Goal: Use online tool/utility: Utilize a website feature to perform a specific function

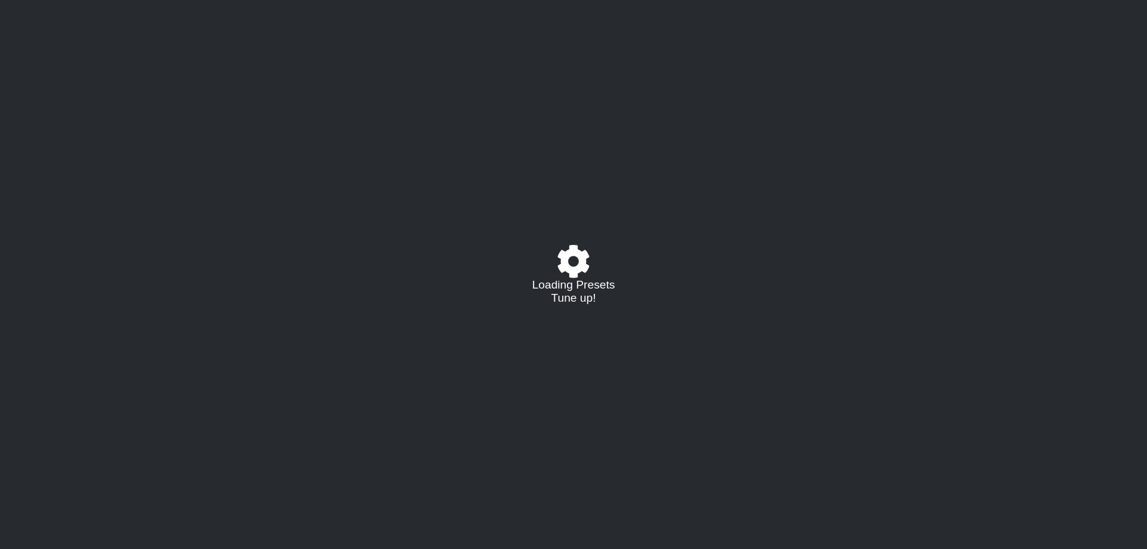
select select "/023927597434"
select select "Eb"
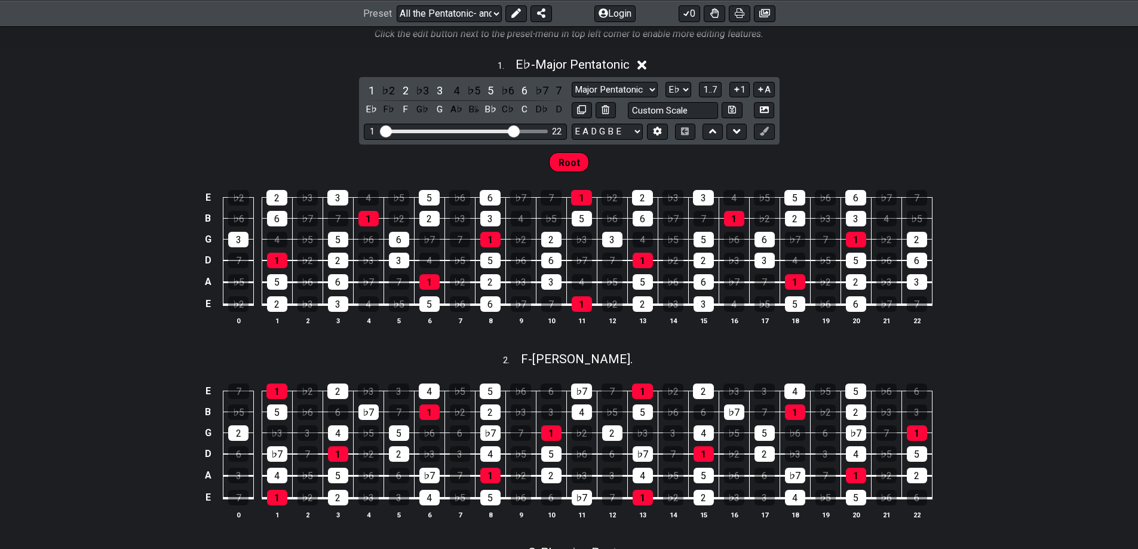
scroll to position [179, 0]
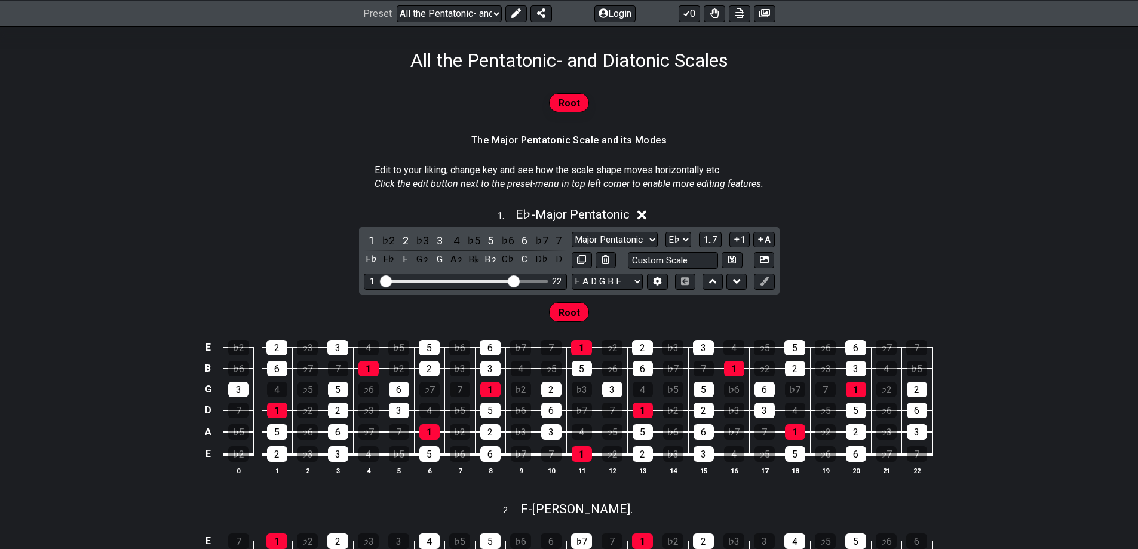
click at [646, 216] on icon at bounding box center [642, 215] width 9 height 9
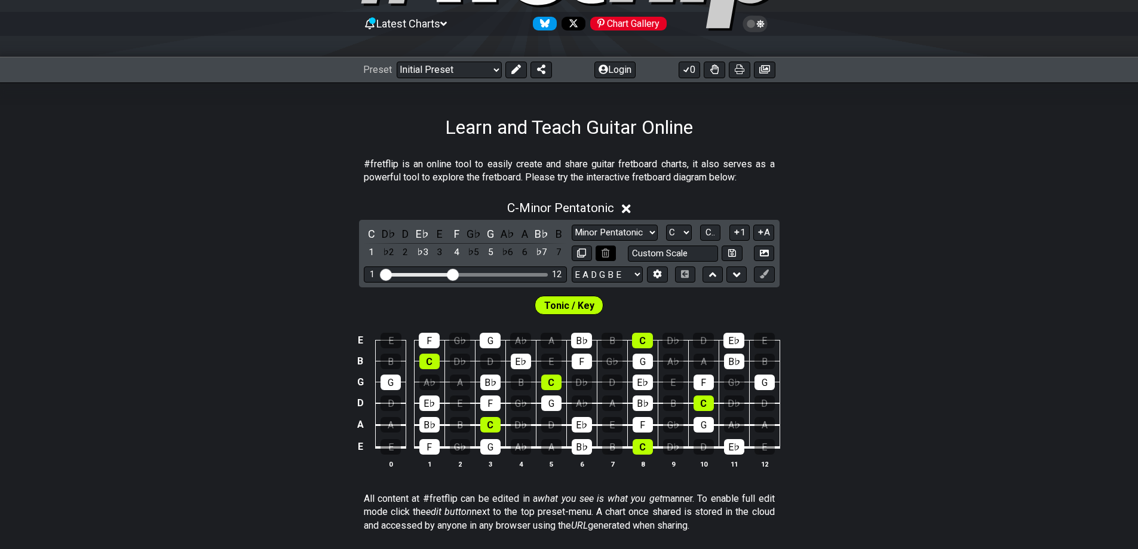
scroll to position [120, 0]
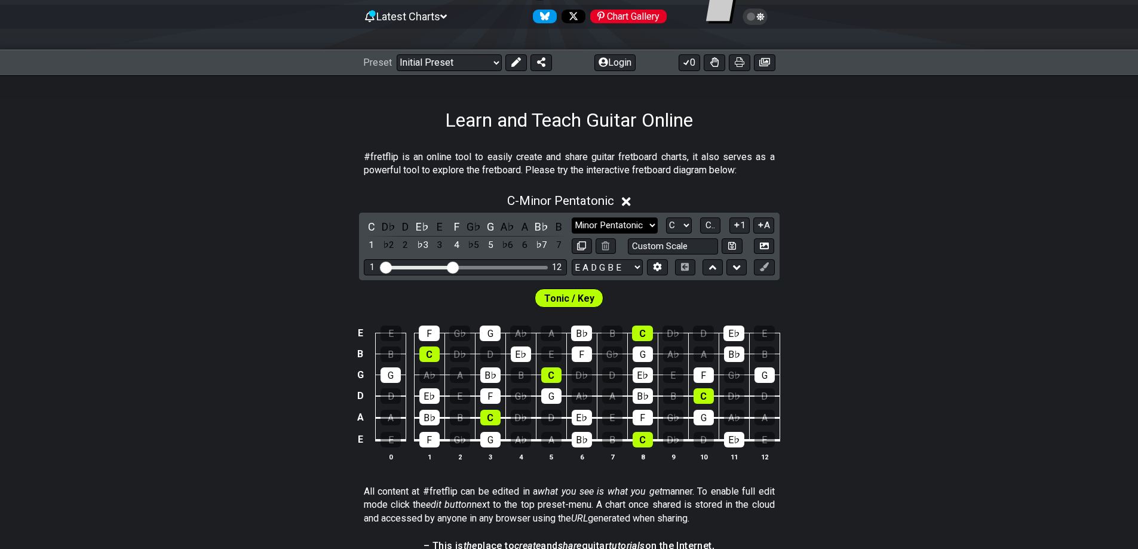
click at [633, 221] on select "Minor Pentatonic Click to edit Minor Pentatonic Major Pentatonic Minor Blues Ma…" at bounding box center [615, 226] width 86 height 16
select select "Major / [PERSON_NAME]"
click at [572, 218] on select "Minor Pentatonic Click to edit Minor Pentatonic Major Pentatonic Minor Blues Ma…" at bounding box center [615, 226] width 86 height 16
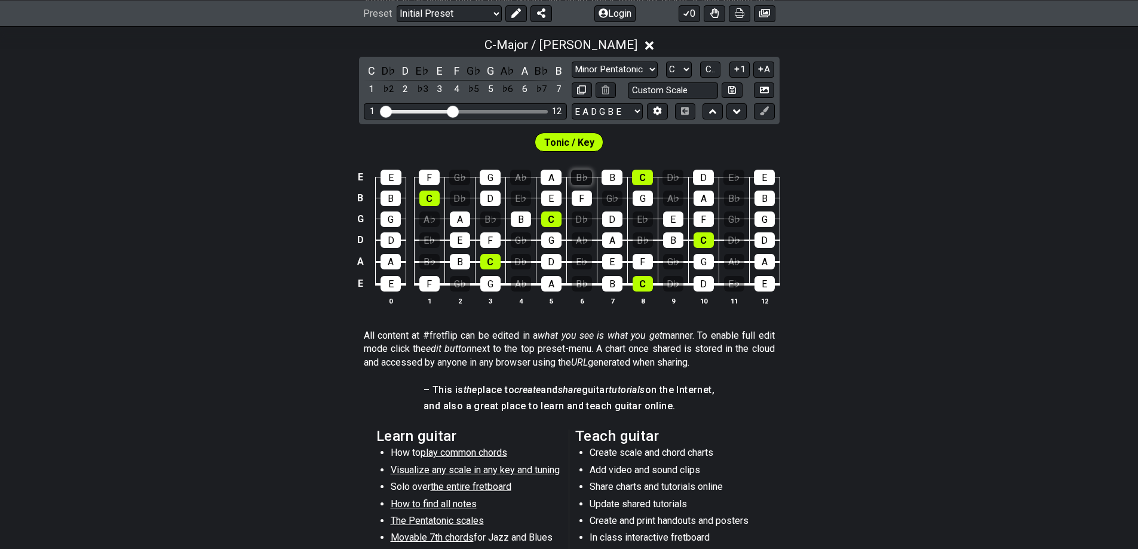
scroll to position [296, 0]
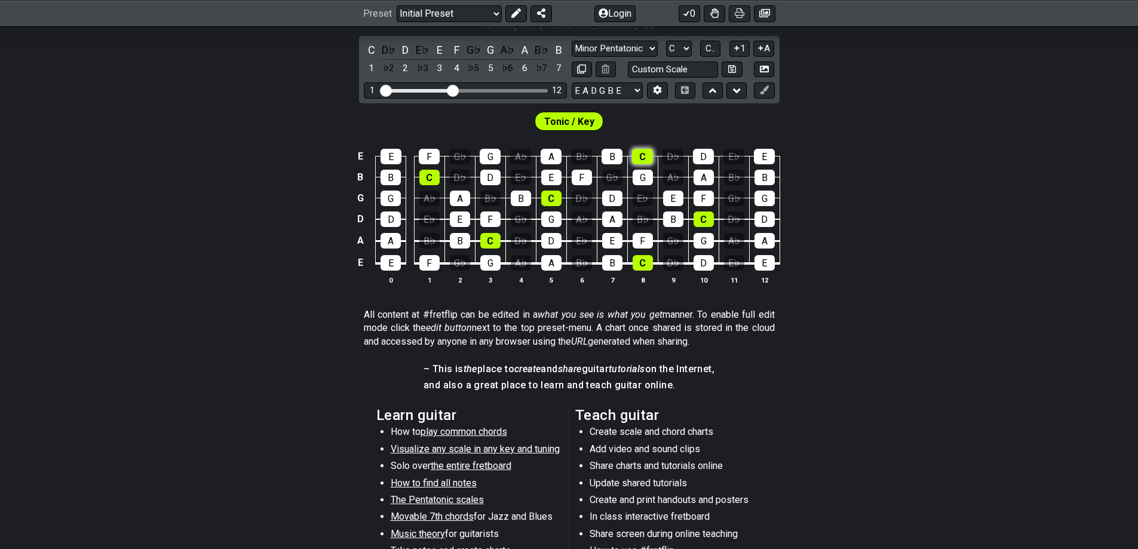
click at [647, 155] on div "C" at bounding box center [642, 157] width 21 height 16
click at [643, 151] on div "C" at bounding box center [642, 157] width 21 height 16
click at [641, 155] on div "C" at bounding box center [642, 157] width 21 height 16
click at [501, 238] on td "C" at bounding box center [490, 230] width 30 height 22
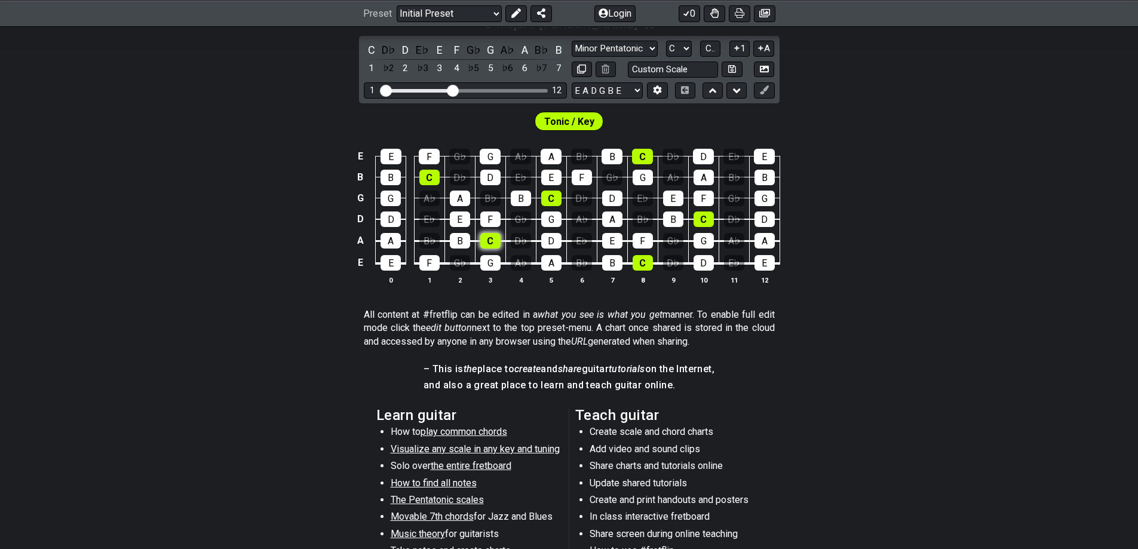
click at [496, 242] on div "C" at bounding box center [490, 241] width 20 height 16
click at [551, 198] on div "C" at bounding box center [551, 199] width 20 height 16
click at [644, 152] on div "C" at bounding box center [642, 157] width 21 height 16
drag, startPoint x: 553, startPoint y: 202, endPoint x: 548, endPoint y: 205, distance: 6.2
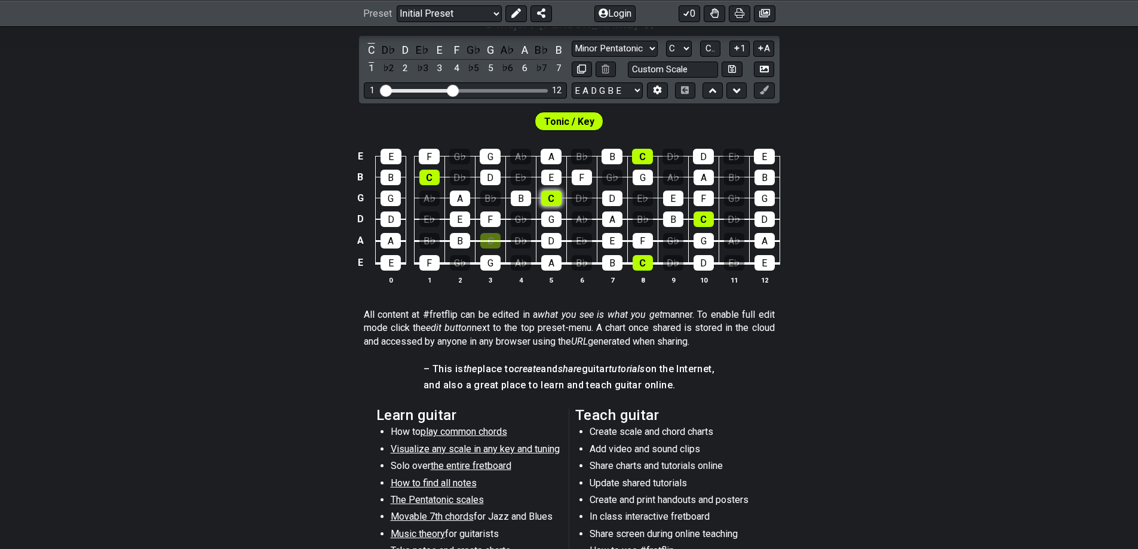
click at [553, 201] on div "C" at bounding box center [551, 199] width 20 height 16
click at [494, 238] on div "C" at bounding box center [490, 241] width 20 height 16
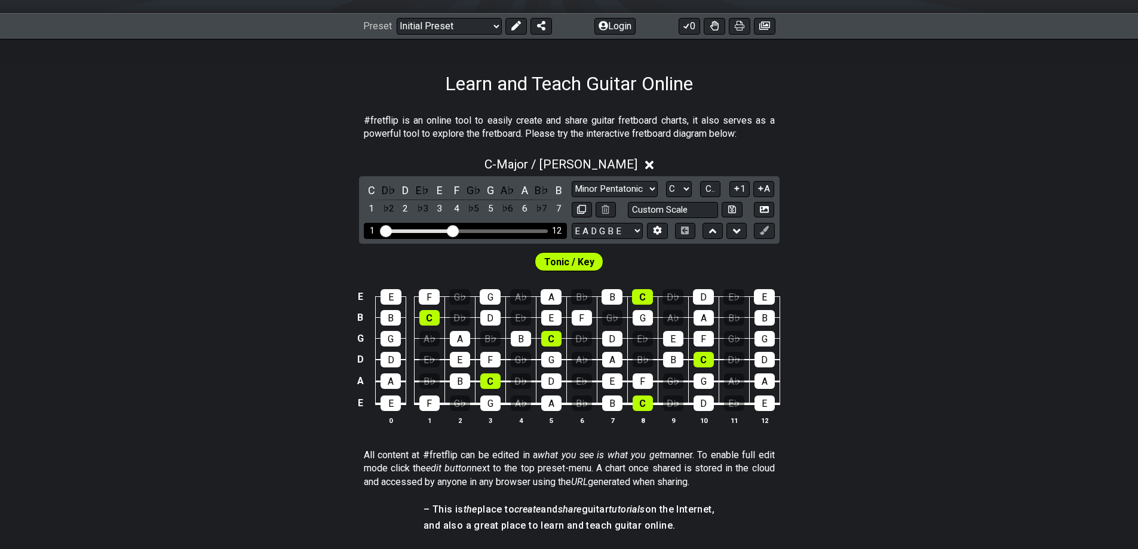
scroll to position [177, 0]
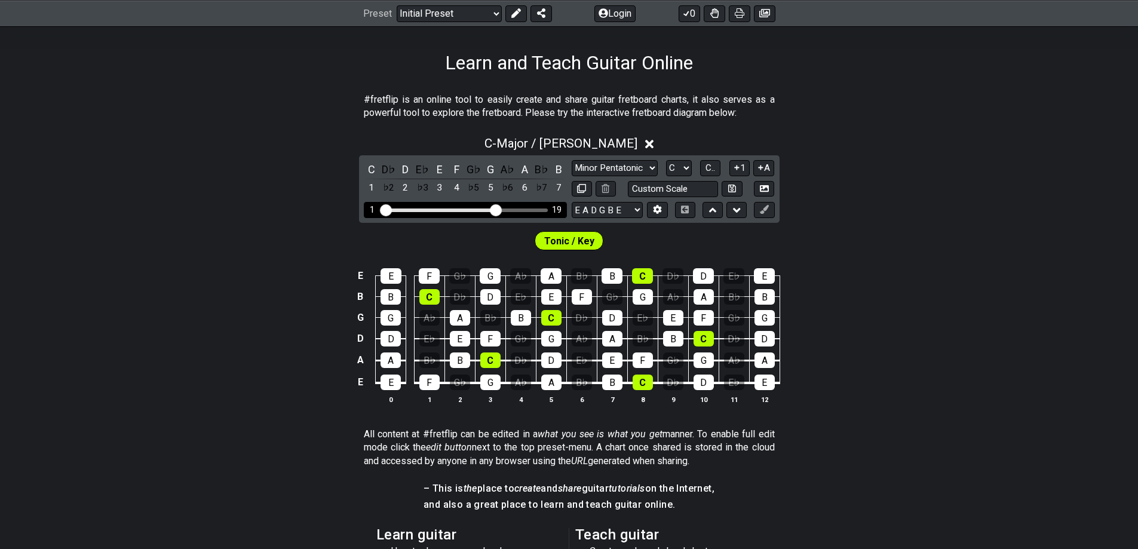
drag, startPoint x: 457, startPoint y: 211, endPoint x: 496, endPoint y: 215, distance: 39.7
click at [496, 209] on input "Visible fret range" at bounding box center [466, 209] width 170 height 0
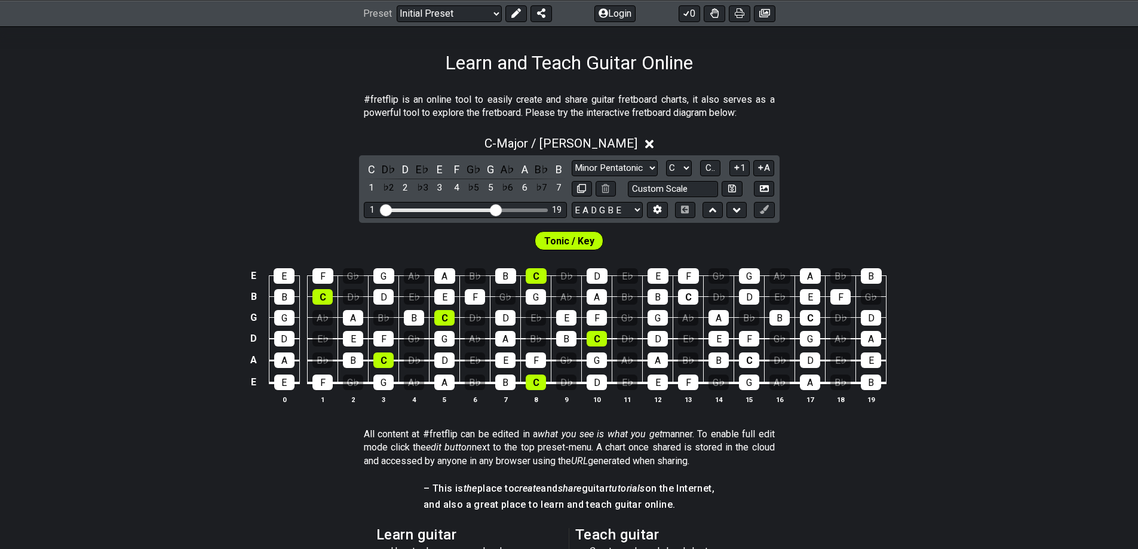
drag, startPoint x: 501, startPoint y: 206, endPoint x: 530, endPoint y: 212, distance: 29.2
click at [565, 221] on div "C D♭ D E♭ E F G♭ G A♭ A B♭ B 1 ♭2 2 ♭3 3 4 ♭5 5 ♭6 6 ♭7 7 Minor Pentatonic Clic…" at bounding box center [569, 189] width 421 height 68
drag, startPoint x: 502, startPoint y: 210, endPoint x: 515, endPoint y: 208, distance: 12.7
click at [567, 216] on div "C D♭ D E♭ E F G♭ G A♭ A B♭ B 1 ♭2 2 ♭3 3 4 ♭5 5 ♭6 6 ♭7 7 Minor Pentatonic Clic…" at bounding box center [569, 189] width 421 height 68
drag, startPoint x: 494, startPoint y: 206, endPoint x: 570, endPoint y: 211, distance: 76.0
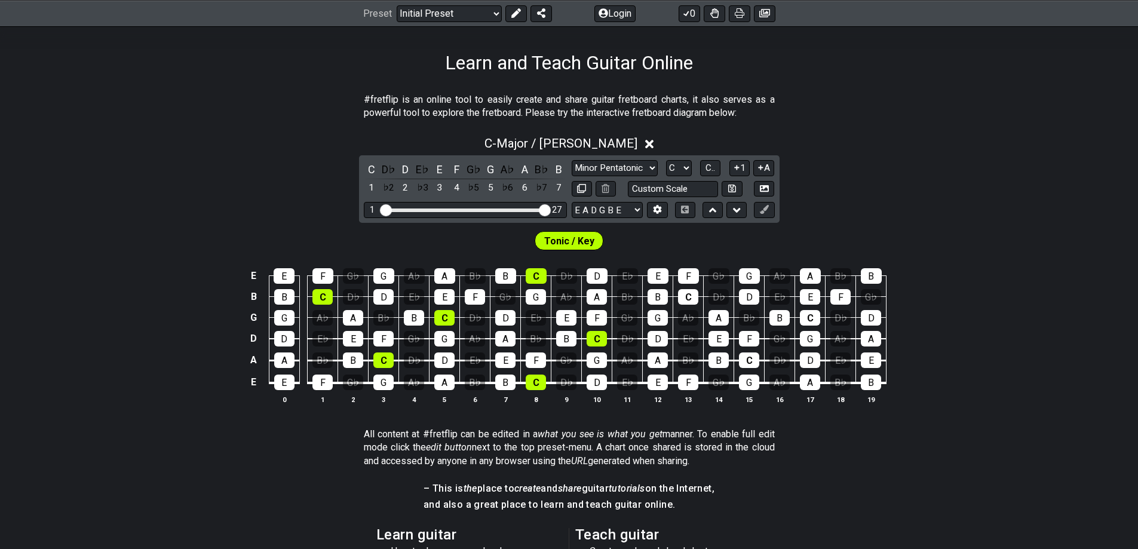
click at [550, 209] on input "Visible fret range" at bounding box center [466, 209] width 170 height 0
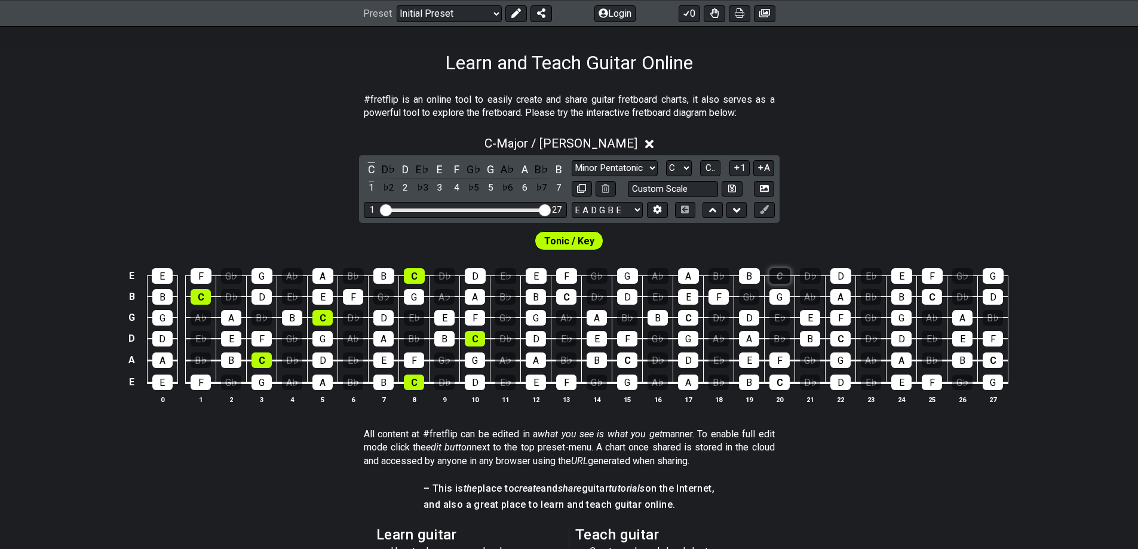
click at [777, 280] on div "C" at bounding box center [780, 276] width 21 height 16
drag, startPoint x: 547, startPoint y: 210, endPoint x: 457, endPoint y: 220, distance: 90.2
click at [457, 209] on input "Visible fret range" at bounding box center [466, 209] width 170 height 0
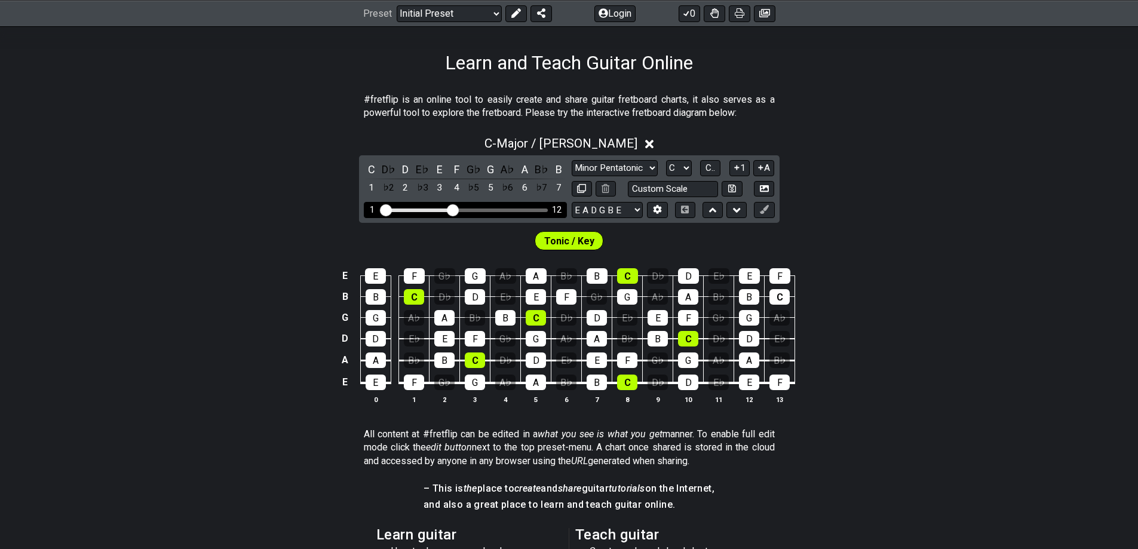
click at [453, 209] on input "Visible fret range" at bounding box center [466, 209] width 170 height 0
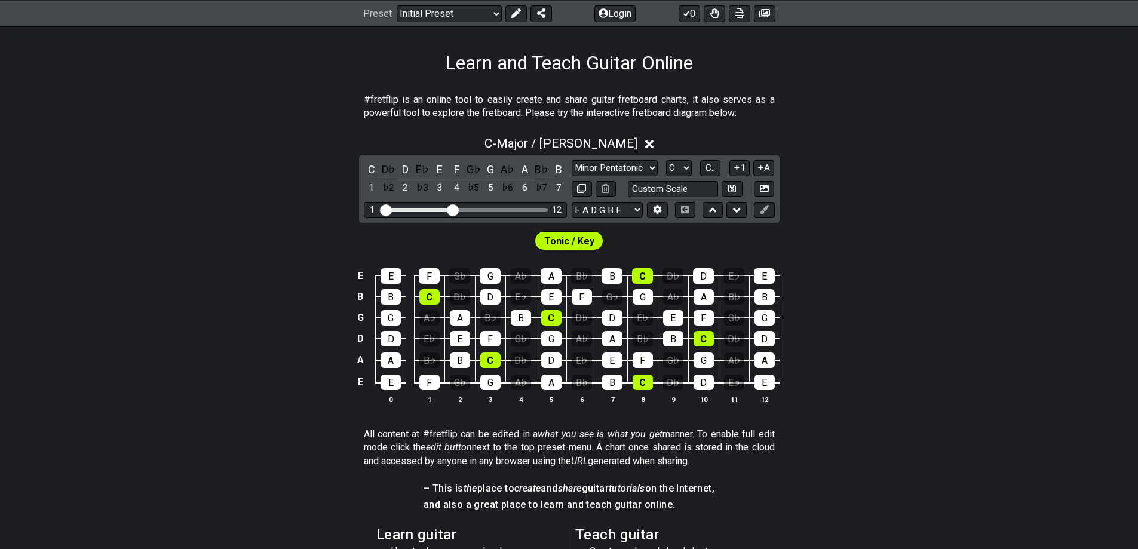
click at [575, 246] on span "Tonic / Key" at bounding box center [569, 240] width 50 height 17
click at [575, 243] on span "Tonic / Key" at bounding box center [569, 240] width 50 height 17
